Goal: Task Accomplishment & Management: Manage account settings

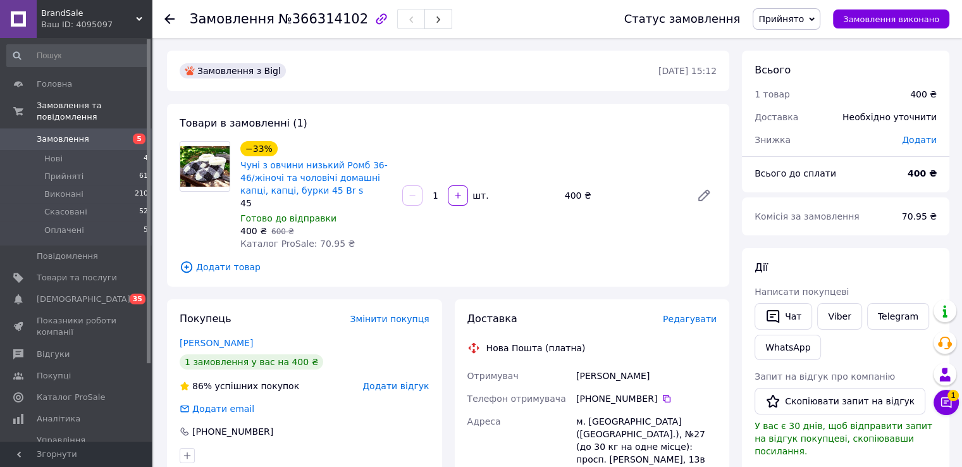
click at [105, 133] on span "Замовлення" at bounding box center [77, 138] width 80 height 11
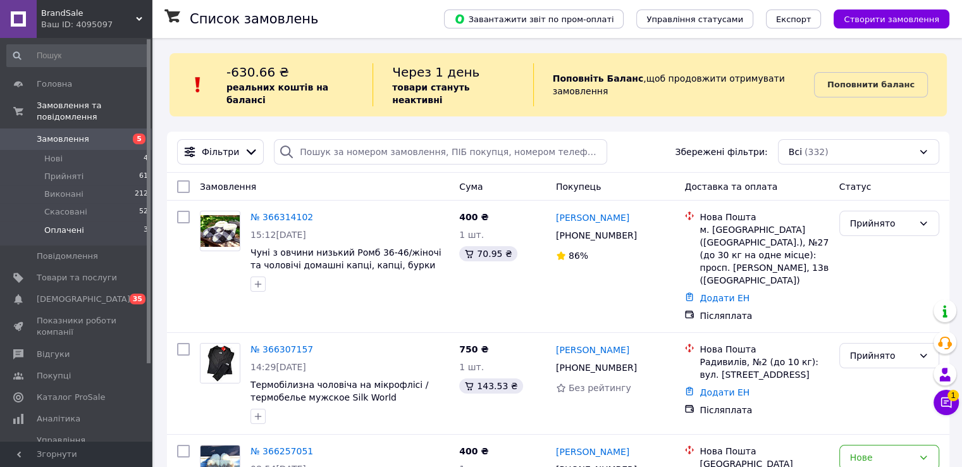
click at [121, 221] on li "Оплачені 3" at bounding box center [78, 233] width 156 height 24
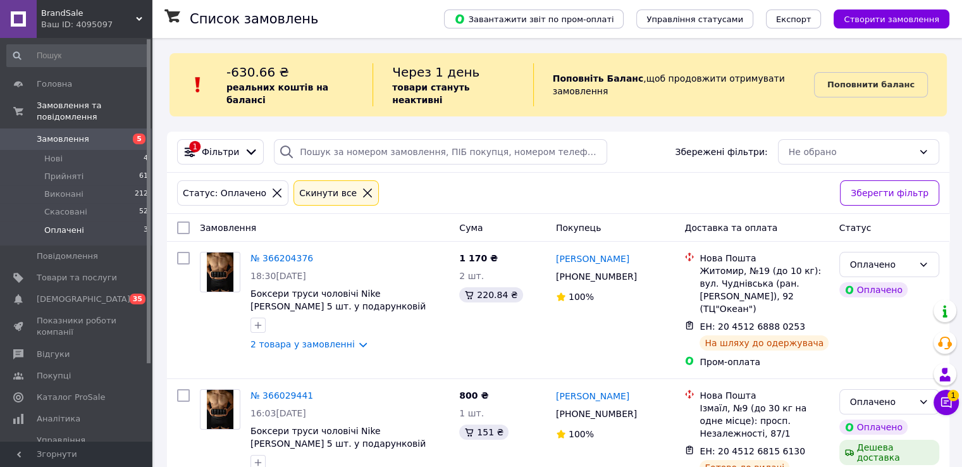
click at [85, 221] on li "Оплачені 3" at bounding box center [78, 233] width 156 height 24
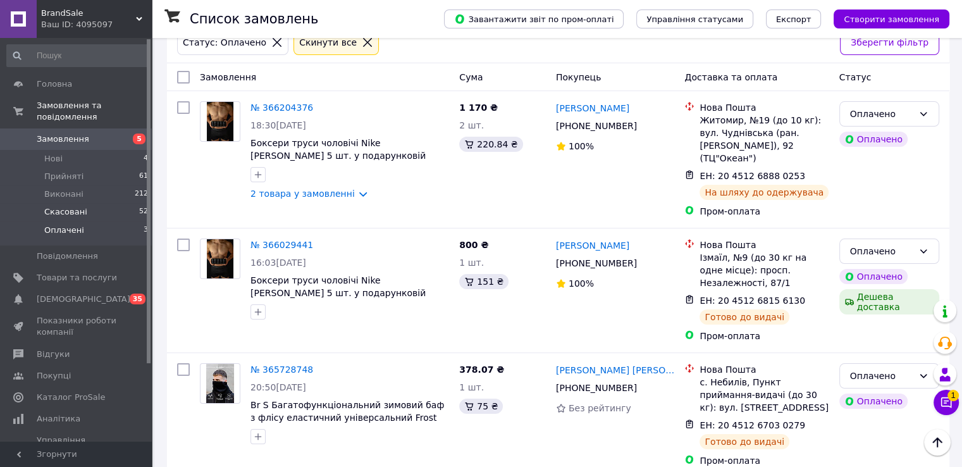
scroll to position [162, 0]
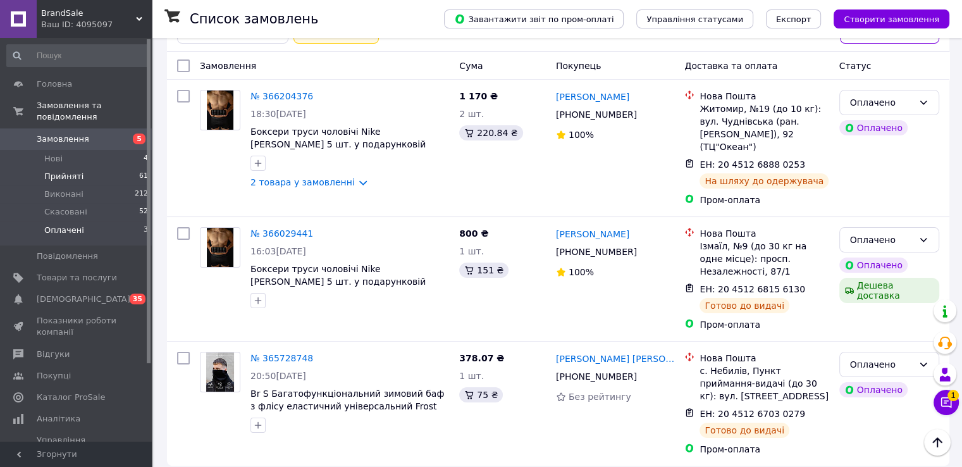
click at [104, 168] on li "Прийняті 61" at bounding box center [78, 177] width 156 height 18
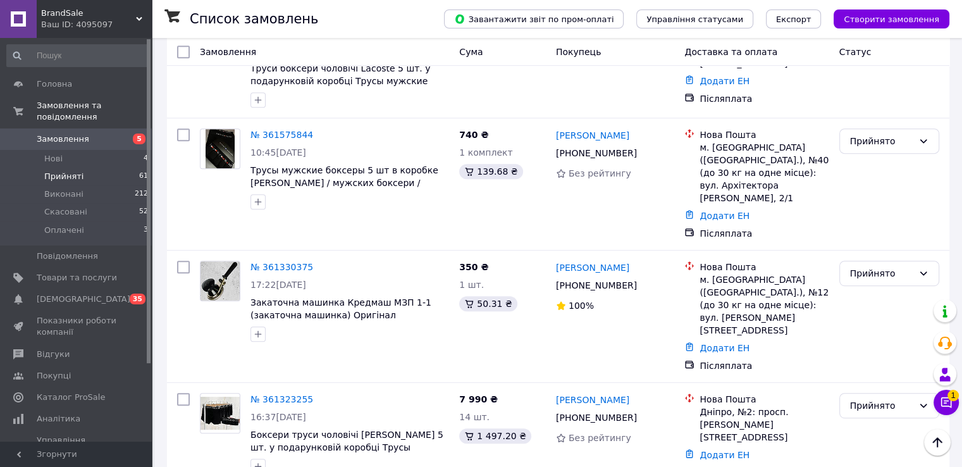
scroll to position [5343, 0]
